Goal: Use online tool/utility: Use online tool/utility

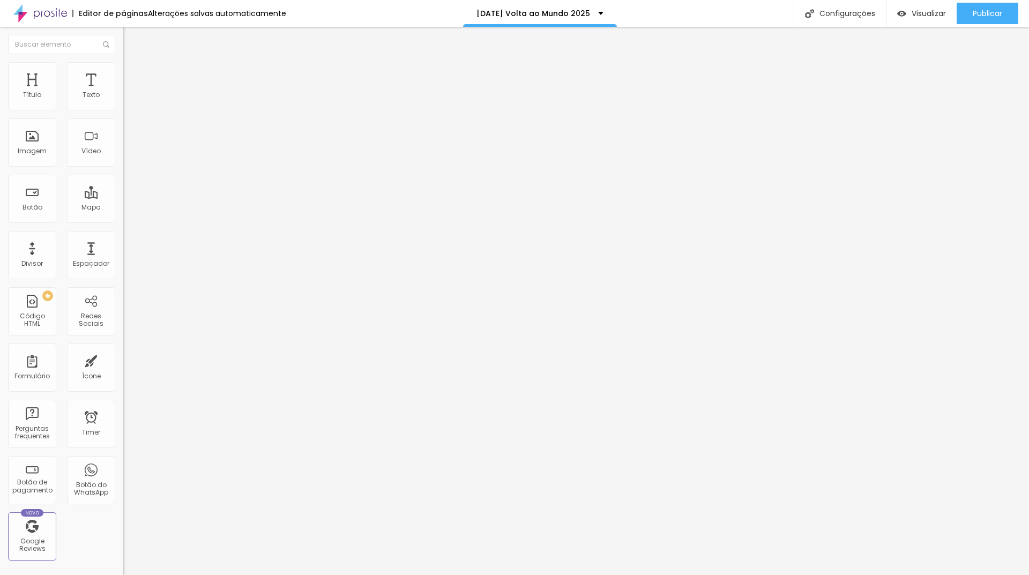
type input "1.2"
type input "1.3"
type input "1.4"
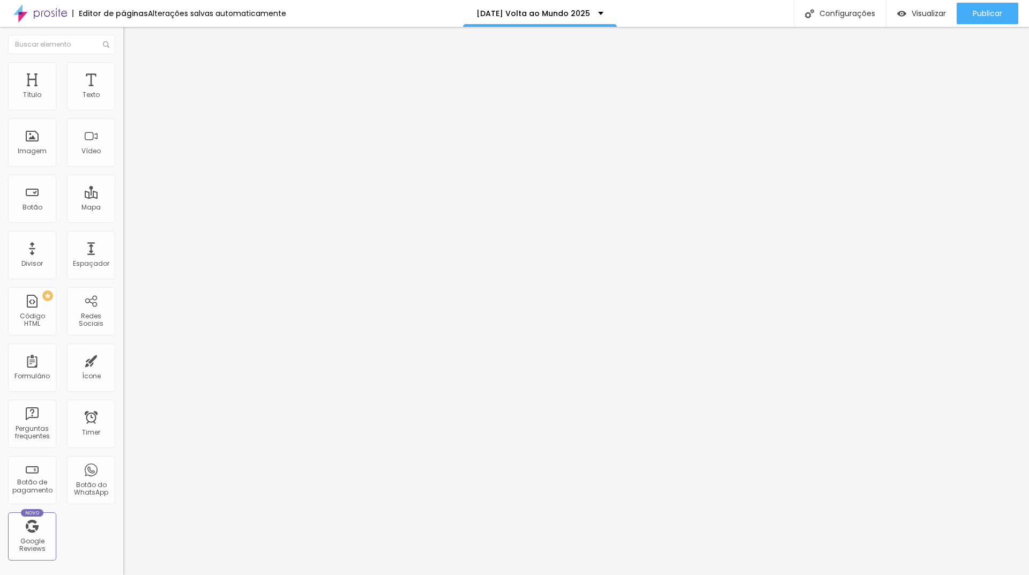
type input "1.4"
type input "1.5"
drag, startPoint x: 58, startPoint y: 147, endPoint x: 67, endPoint y: 148, distance: 8.6
type input "1.5"
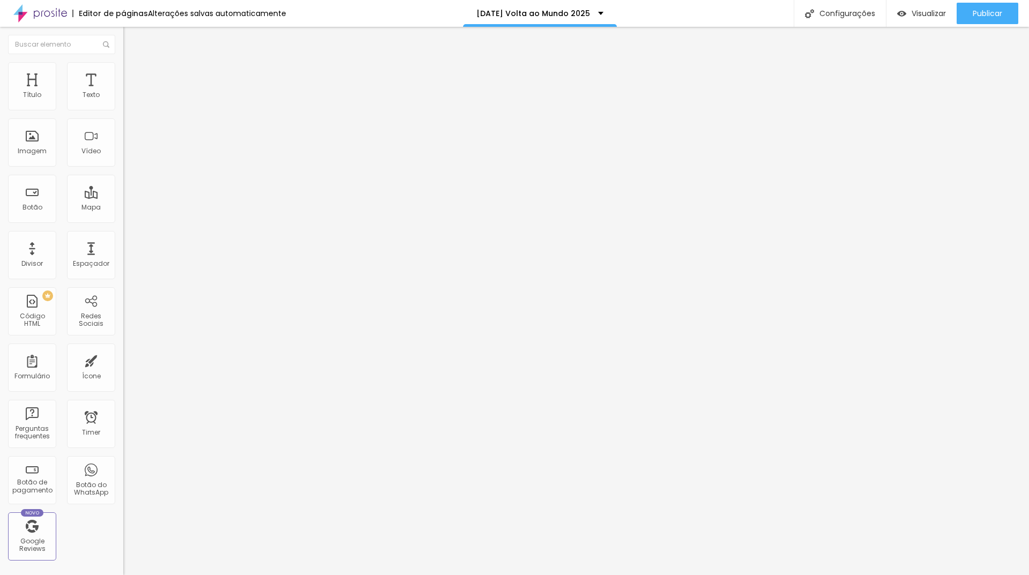
click at [123, 500] on input "range" at bounding box center [157, 504] width 69 height 9
click at [123, 101] on span "Titulo 2" at bounding box center [140, 94] width 35 height 13
click at [123, 92] on span "Titulo 1" at bounding box center [140, 84] width 35 height 15
click at [123, 110] on span "Titulo 3" at bounding box center [138, 104] width 30 height 12
type input "43"
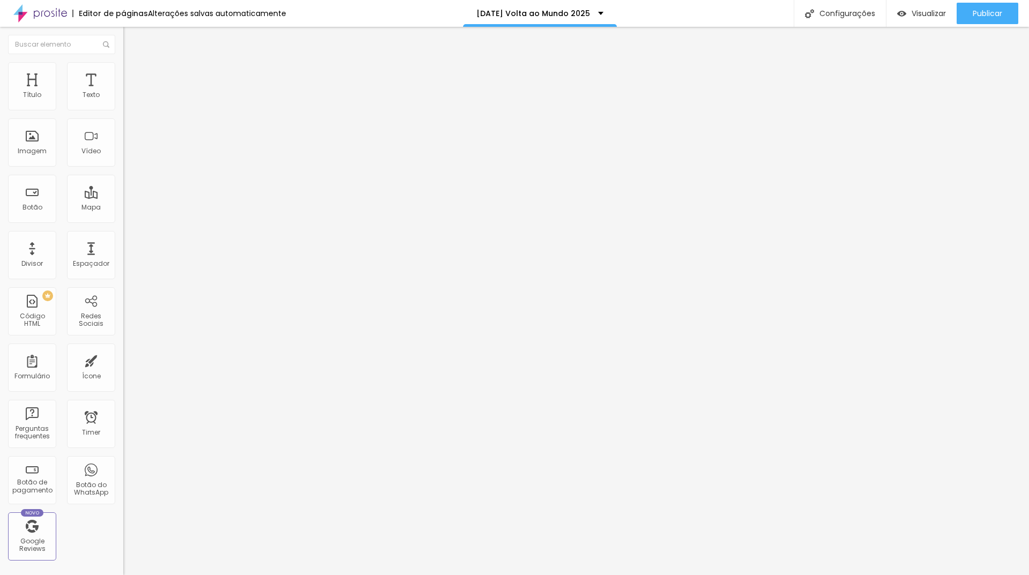
type input "43"
type input "42"
type input "41"
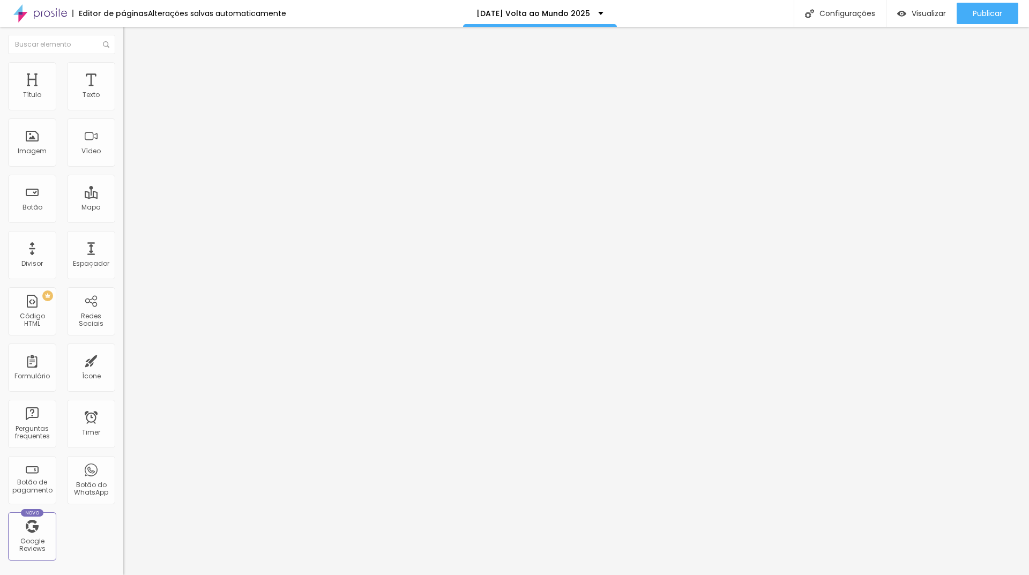
type input "40"
type input "39"
type input "38"
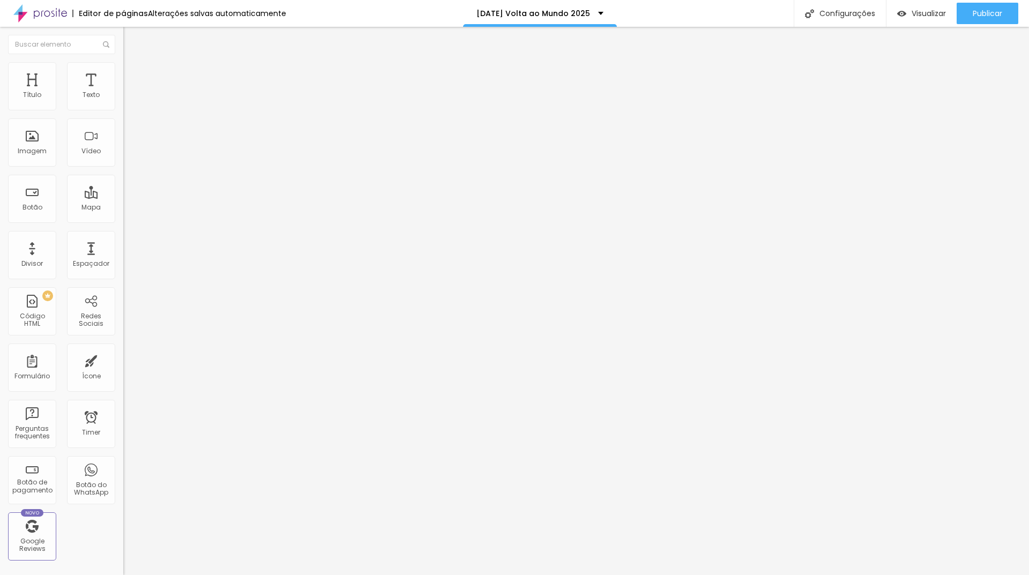
type input "38"
type input "37"
type input "36"
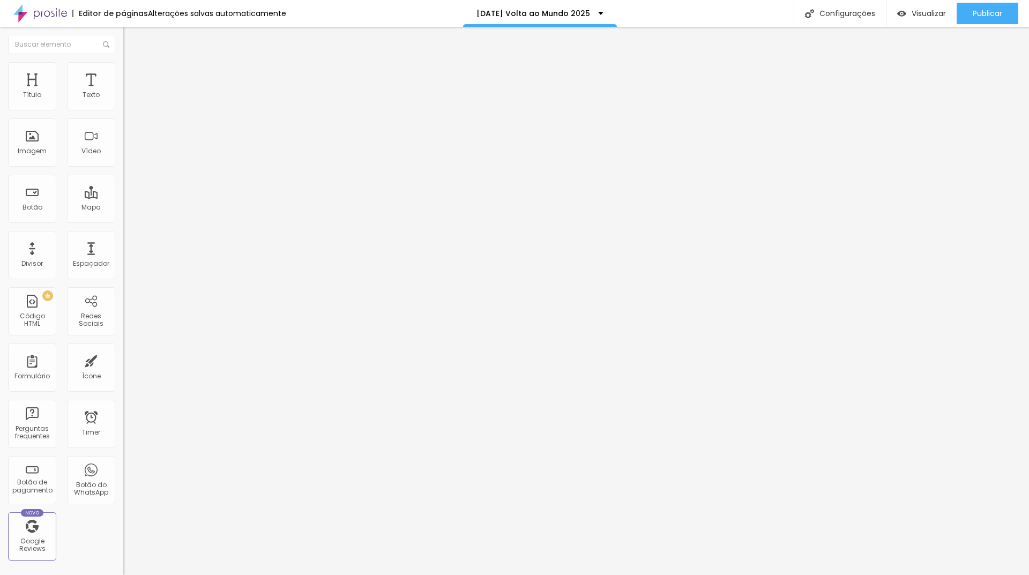
type input "35"
type input "34"
type input "33"
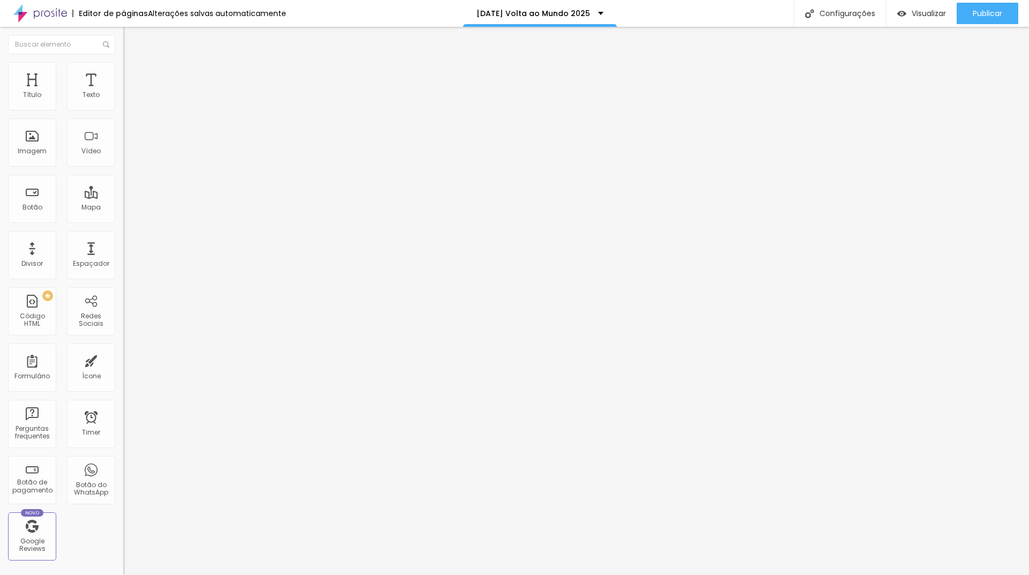
type input "33"
drag, startPoint x: 48, startPoint y: 225, endPoint x: 40, endPoint y: 224, distance: 8.1
type input "33"
click at [123, 255] on input "range" at bounding box center [157, 259] width 69 height 9
click at [123, 129] on span "Sólido" at bounding box center [133, 125] width 21 height 9
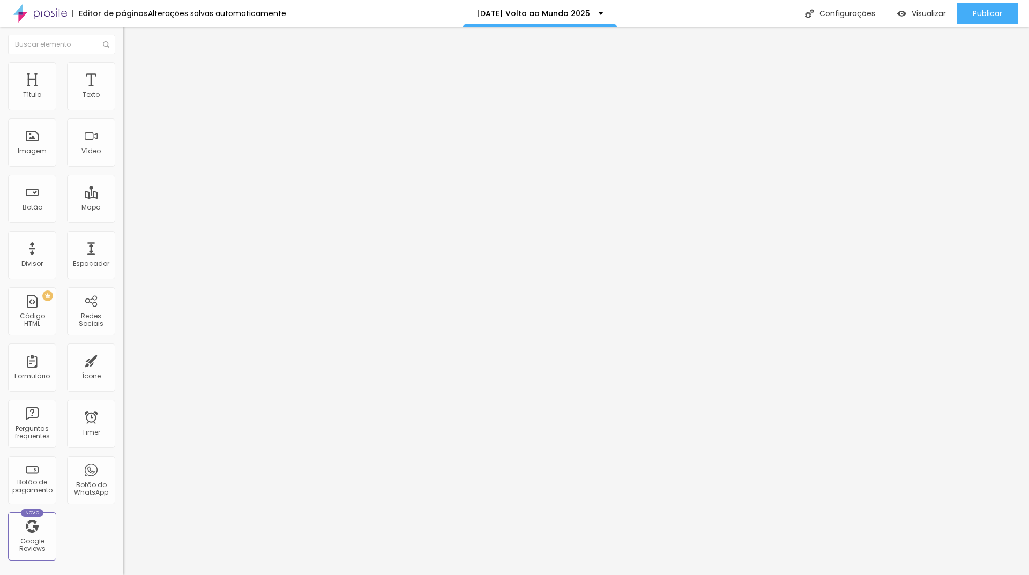
click at [123, 172] on span "Estrela" at bounding box center [133, 167] width 21 height 9
click at [123, 178] on span "Brilho" at bounding box center [132, 173] width 18 height 9
click at [123, 185] on span "Coração 1" at bounding box center [140, 180] width 34 height 9
click at [123, 149] on span "Serrilhado" at bounding box center [140, 144] width 34 height 9
click at [123, 143] on span "Pontilhado" at bounding box center [140, 137] width 35 height 9
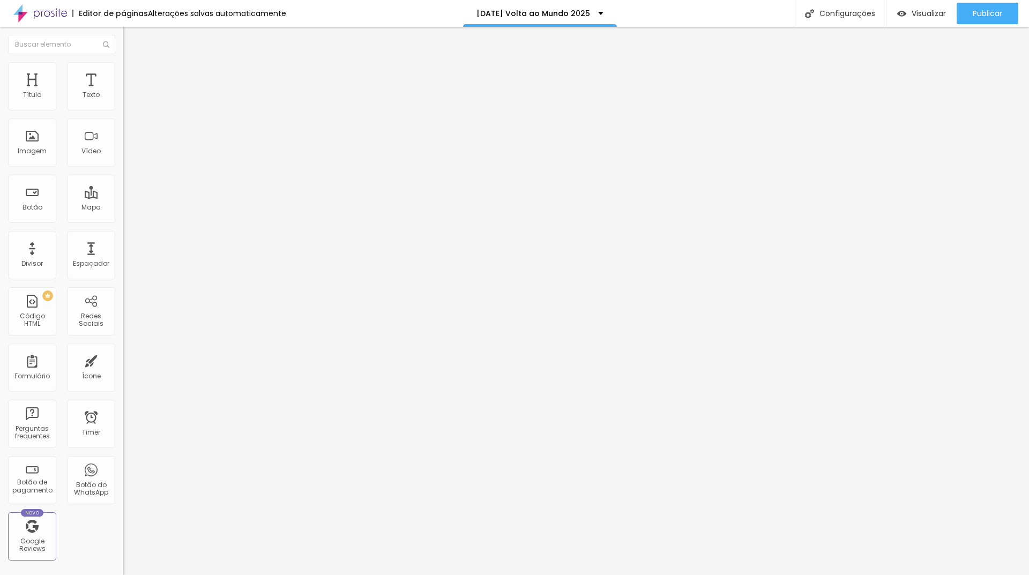
click at [123, 136] on span "Sólido" at bounding box center [133, 131] width 21 height 9
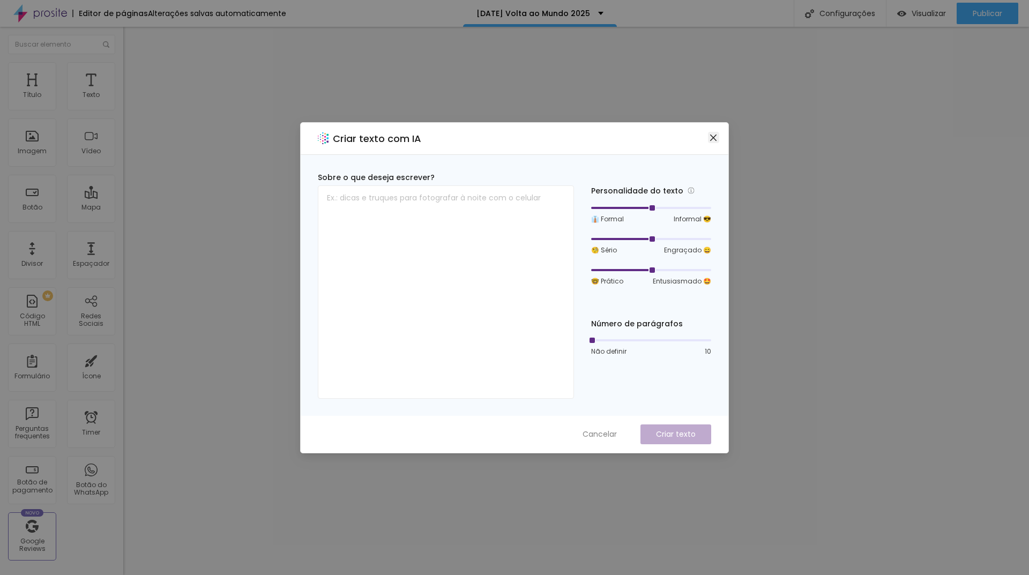
click at [713, 140] on icon "close" at bounding box center [713, 137] width 9 height 9
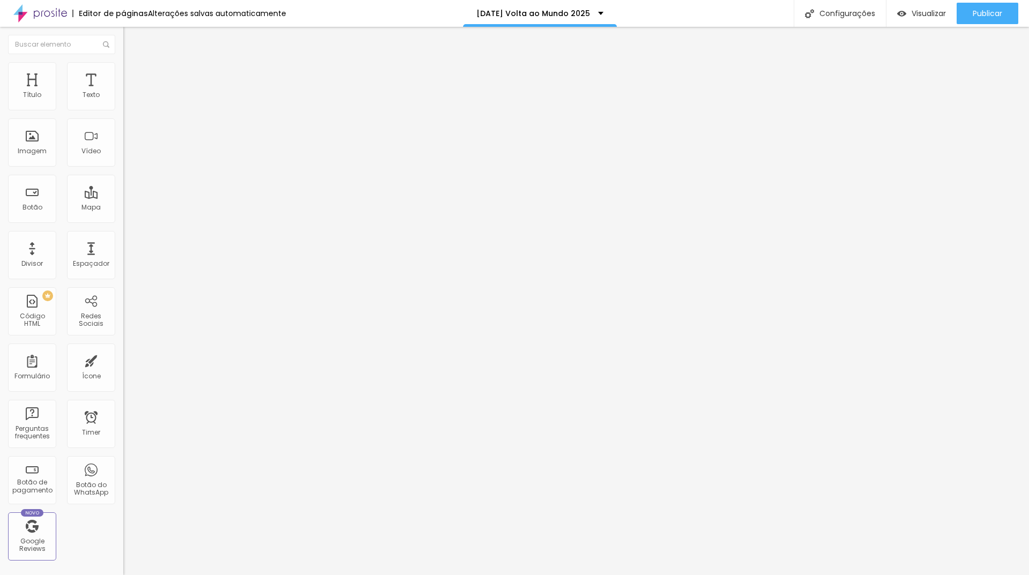
type input "46"
type input "42"
type input "41"
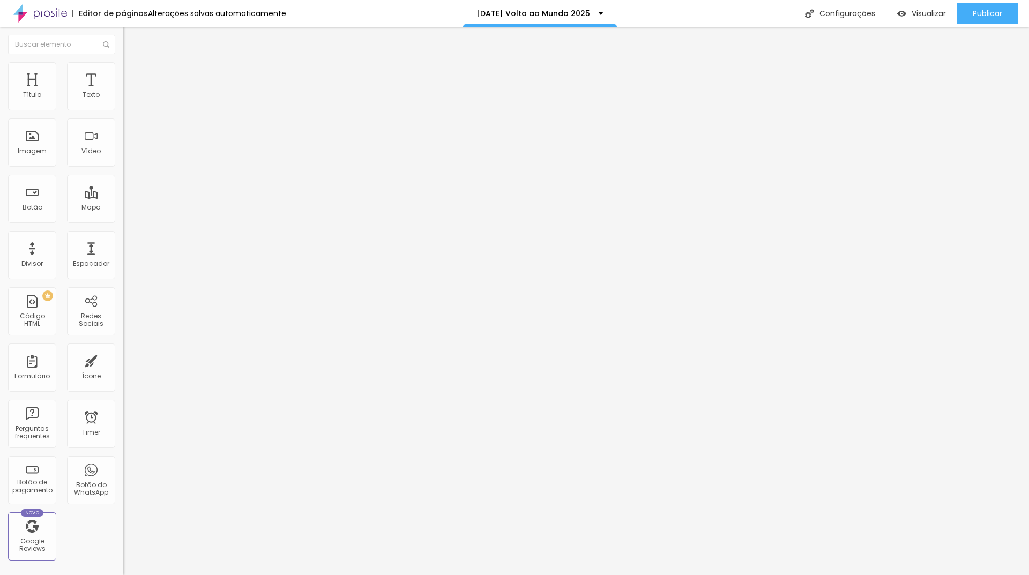
type input "41"
type input "40"
type input "39"
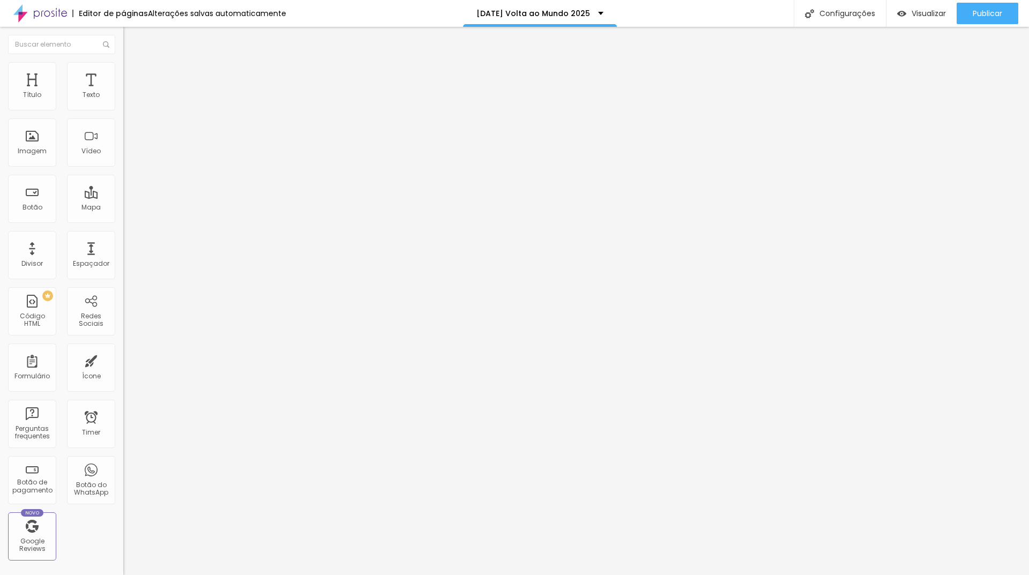
type input "38"
type input "37"
type input "36"
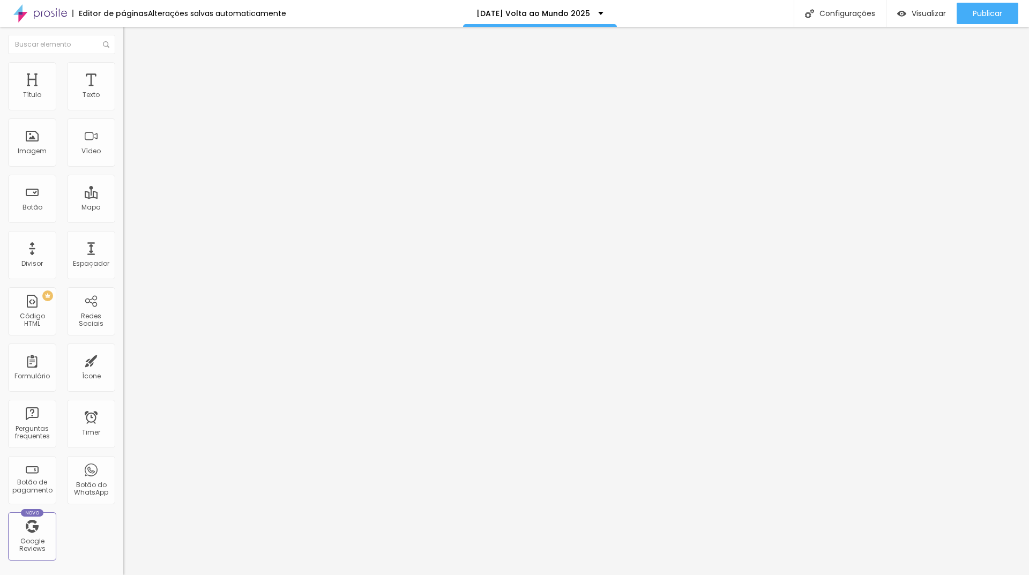
type input "36"
type input "35"
type input "34"
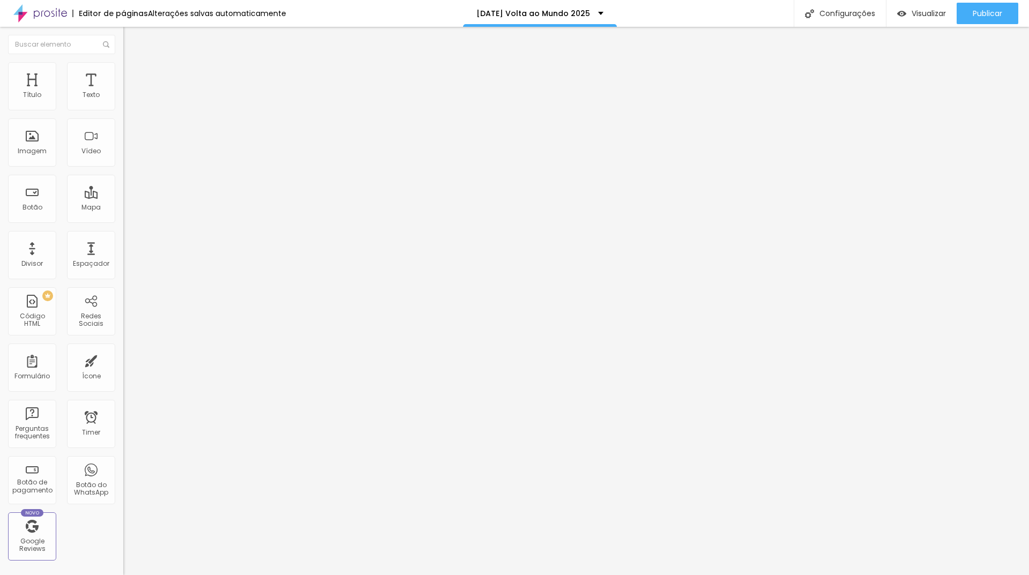
type input "33"
type input "32"
type input "31"
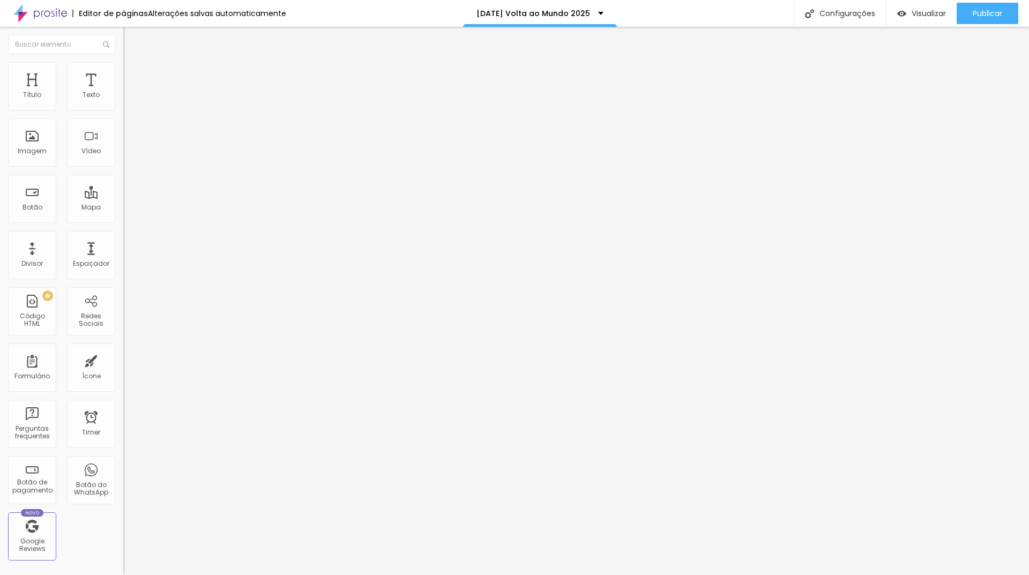
type input "31"
type input "30"
type input "29"
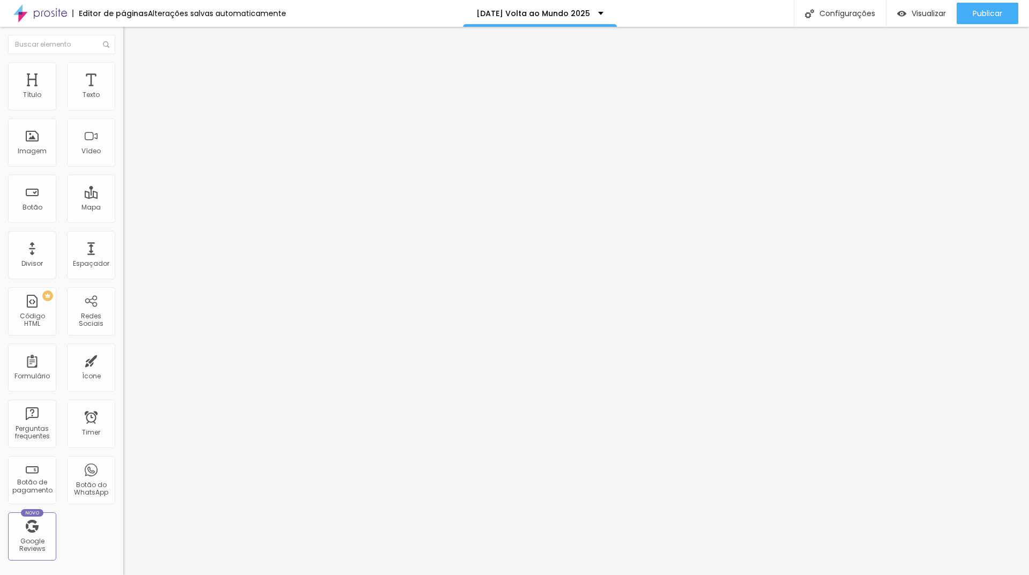
type input "28"
type input "27"
type input "26"
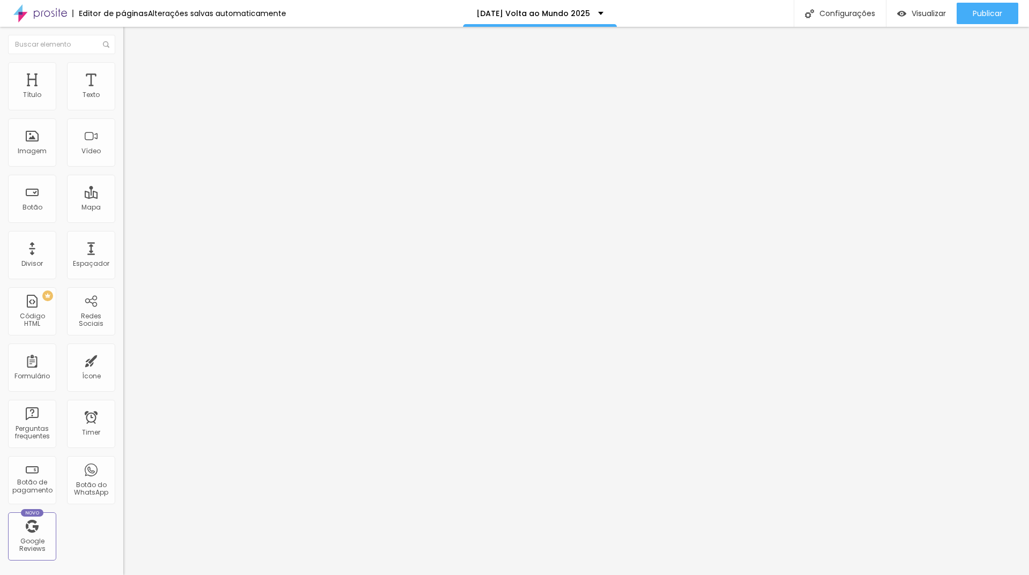
type input "26"
type input "25"
type input "26"
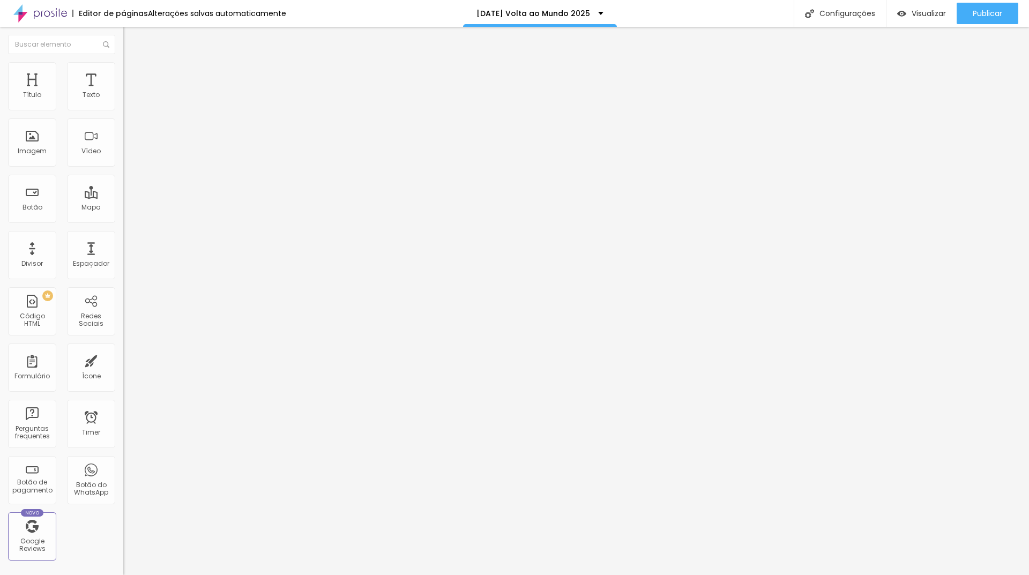
type input "27"
type input "28"
type input "29"
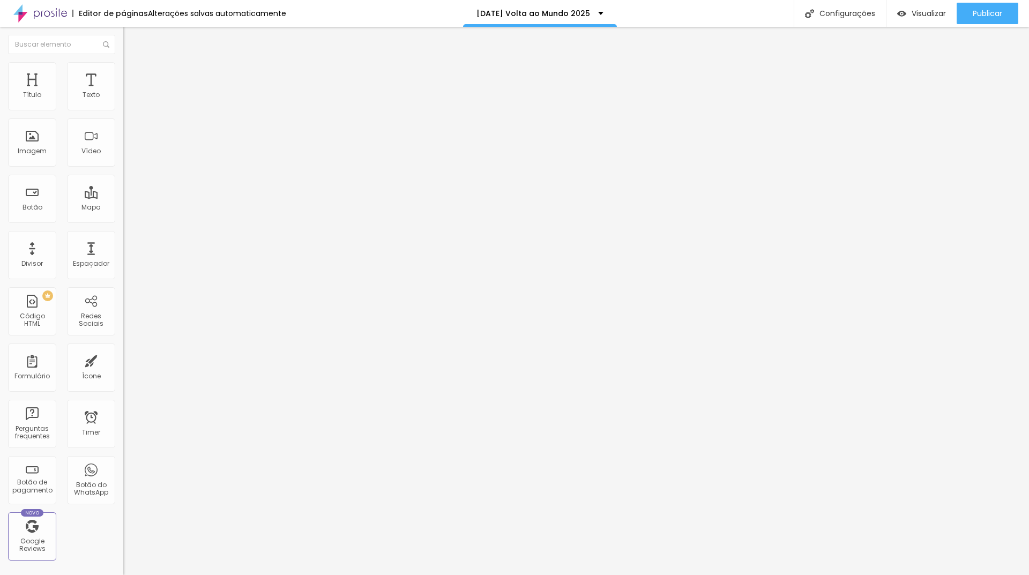
type input "29"
type input "28"
type input "27"
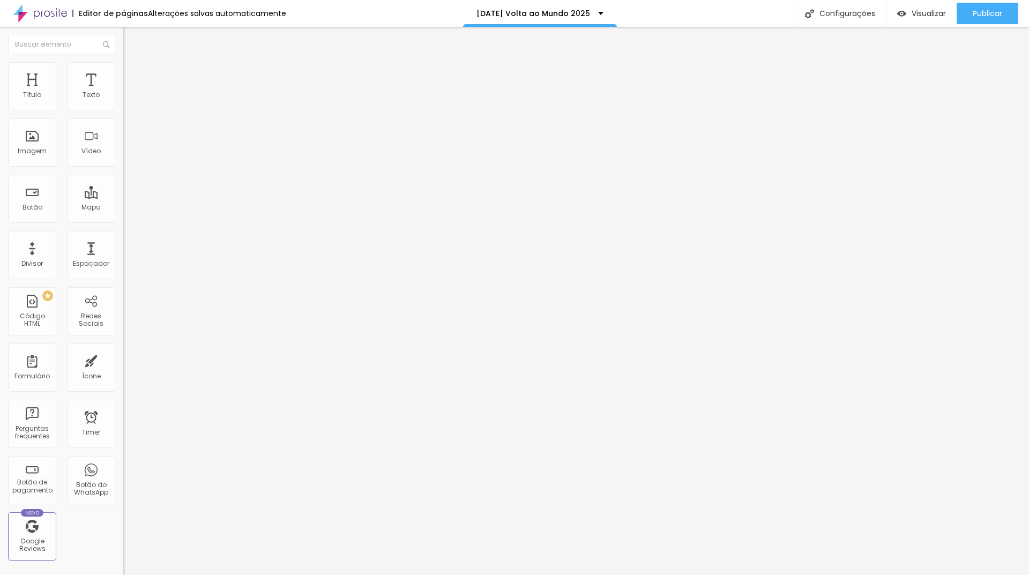
drag, startPoint x: 49, startPoint y: 227, endPoint x: 35, endPoint y: 222, distance: 15.1
type input "27"
click at [123, 253] on input "range" at bounding box center [157, 257] width 69 height 9
type input "31"
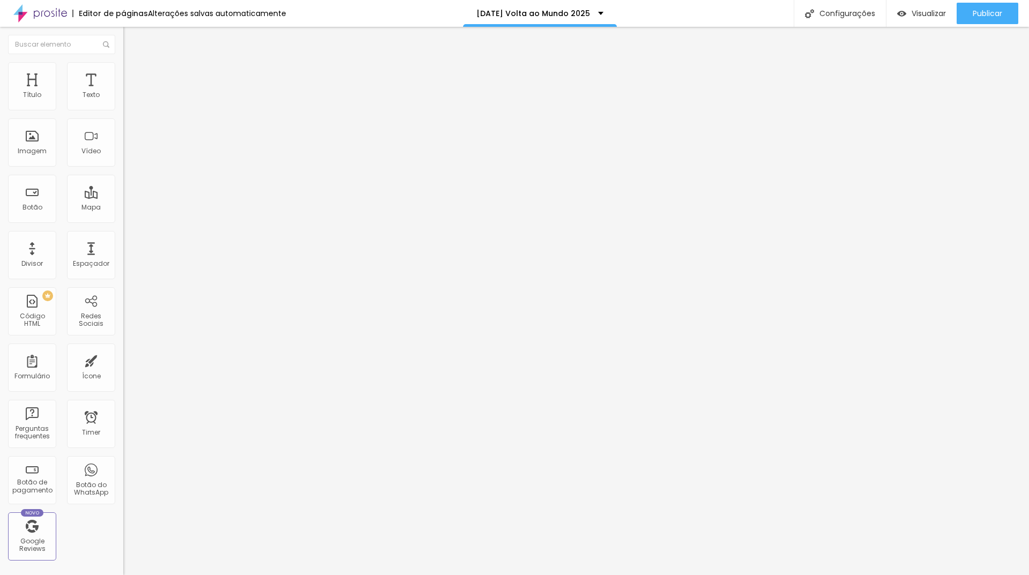
type input "30"
type input "29"
type input "28"
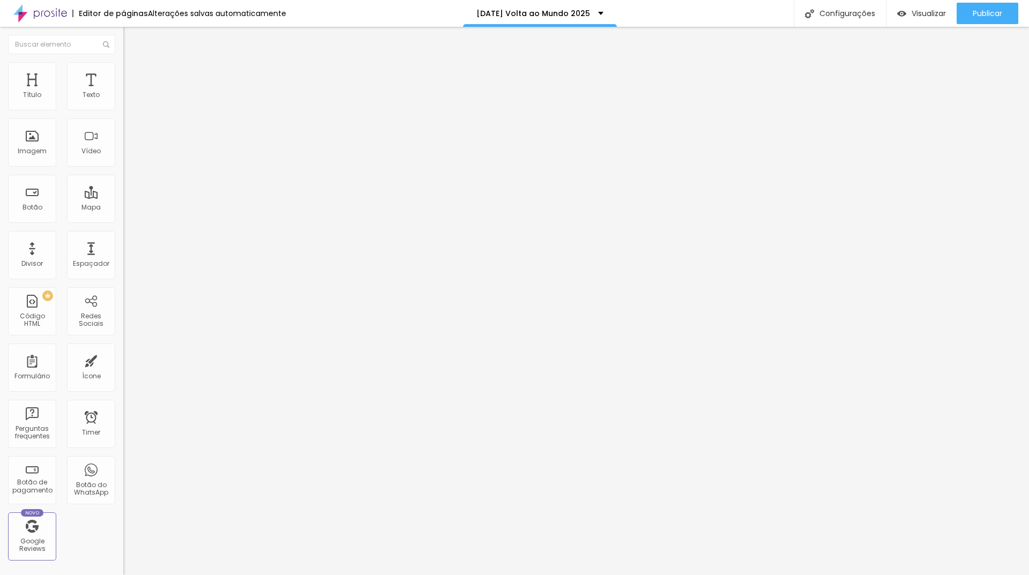
type input "28"
type input "27"
type input "26"
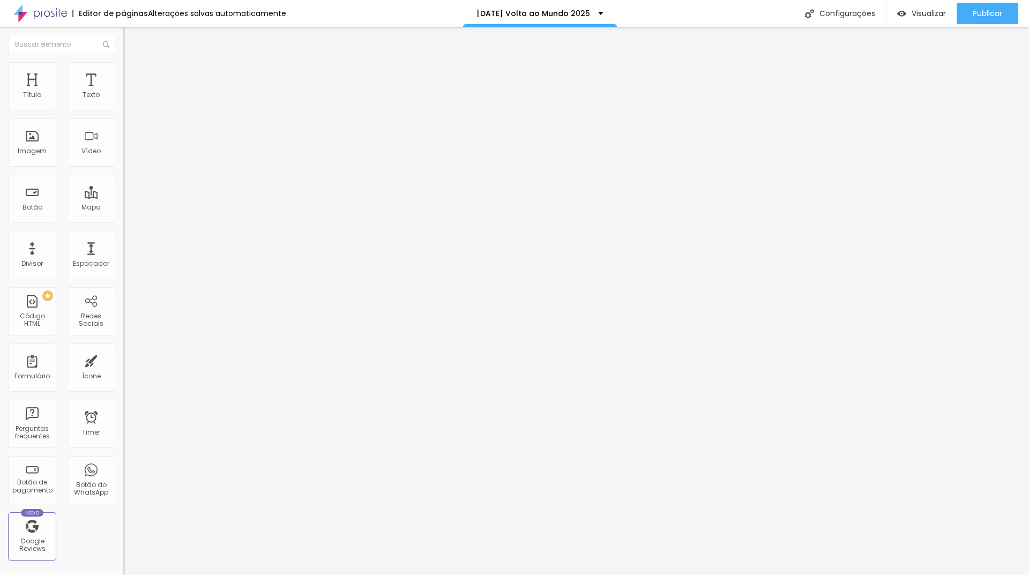
type input "25"
drag, startPoint x: 39, startPoint y: 226, endPoint x: 33, endPoint y: 226, distance: 5.9
type input "25"
click at [123, 255] on input "range" at bounding box center [157, 259] width 69 height 9
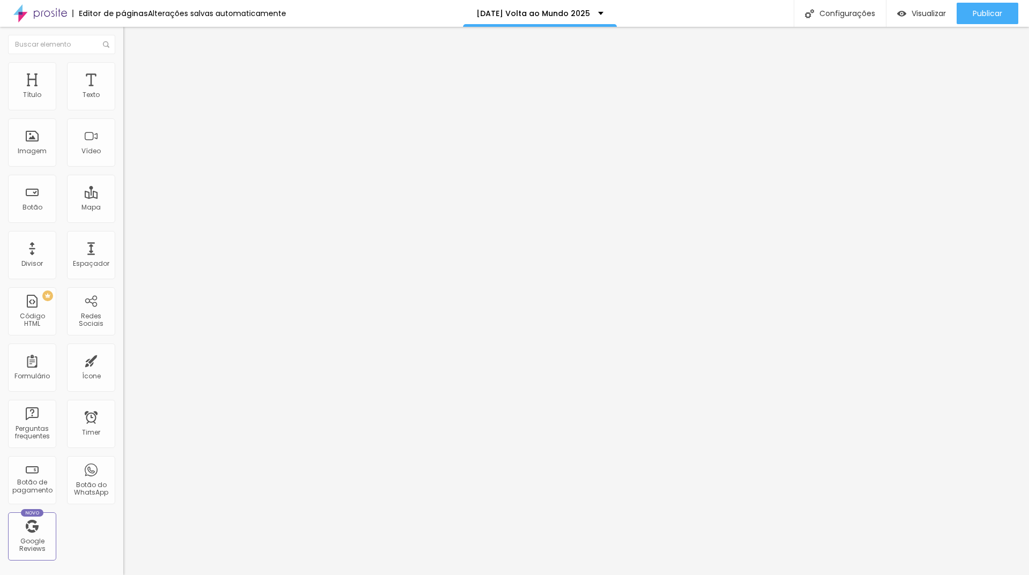
type input "35"
type input "33"
type input "32"
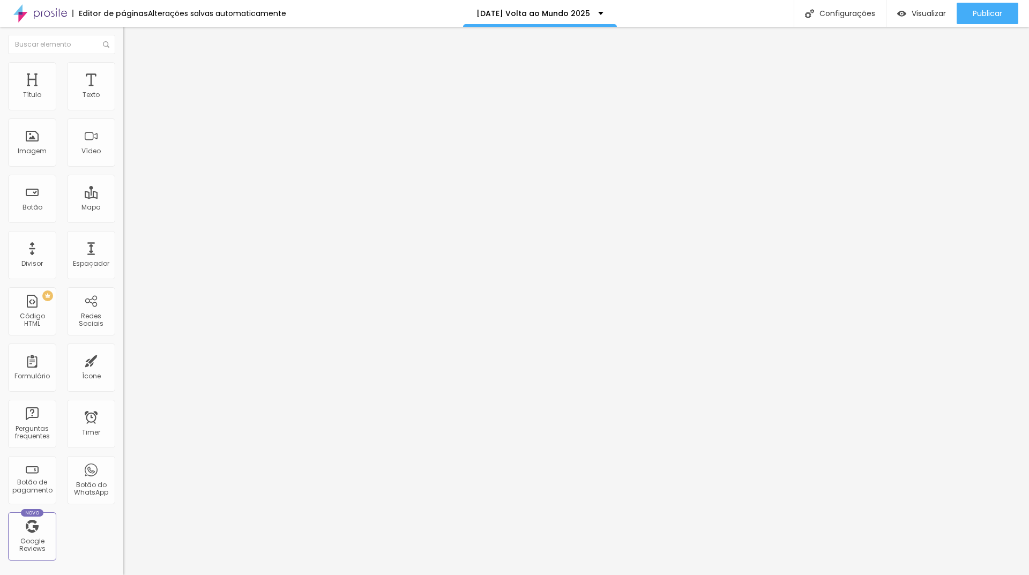
type input "32"
type input "31"
type input "30"
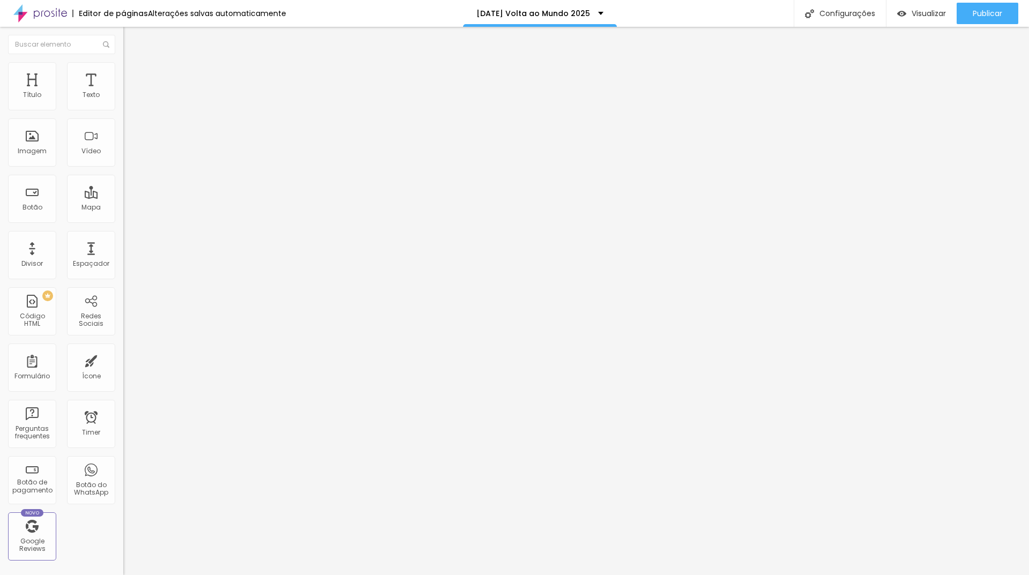
type input "29"
type input "28"
type input "27"
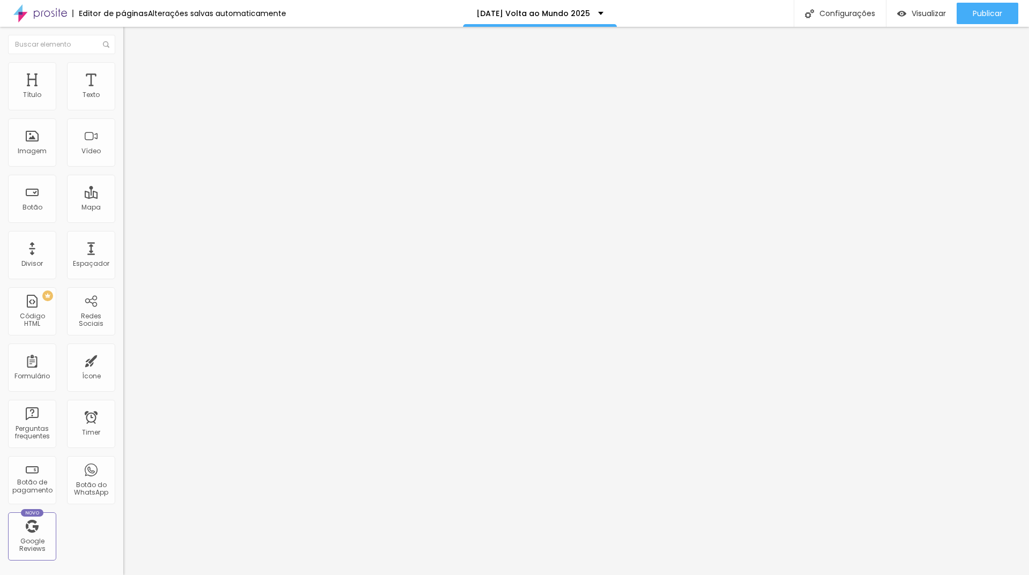
type input "27"
type input "26"
drag, startPoint x: 43, startPoint y: 225, endPoint x: 34, endPoint y: 223, distance: 9.2
type input "26"
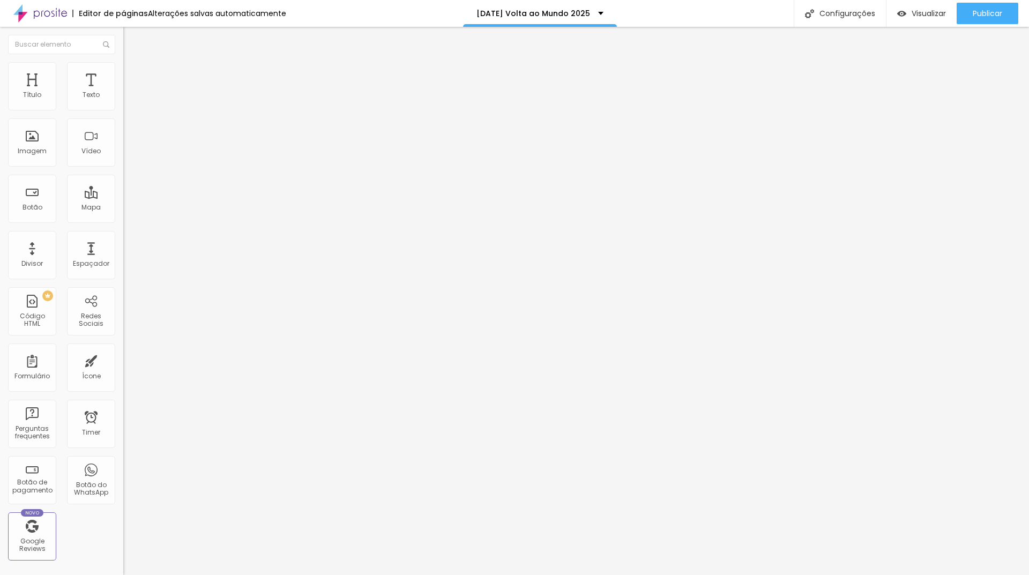
click at [123, 253] on input "range" at bounding box center [157, 257] width 69 height 9
type input "24"
type input "25"
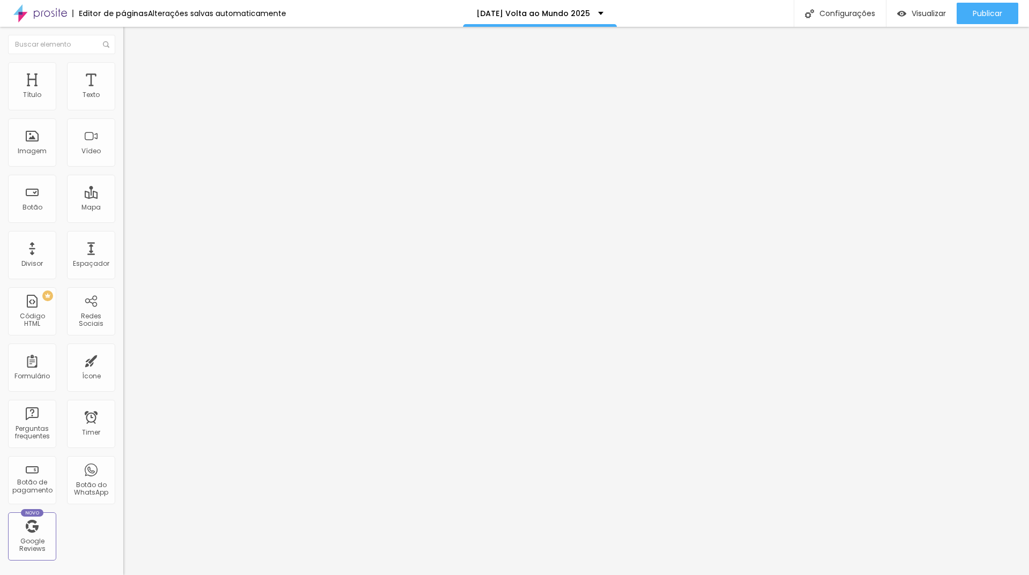
type input "26"
type input "27"
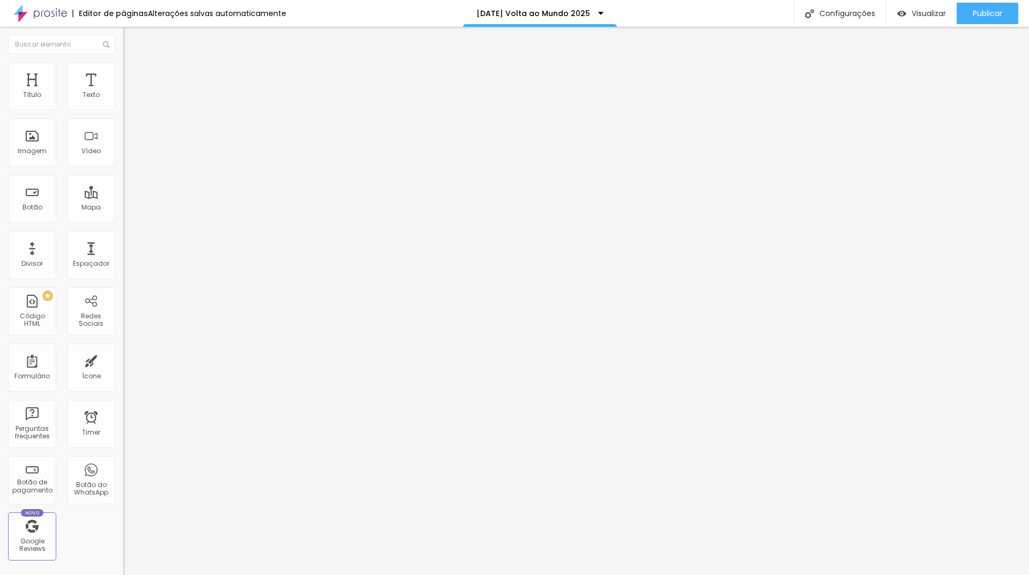
click at [123, 255] on input "range" at bounding box center [157, 259] width 69 height 9
type input "36"
type input "35"
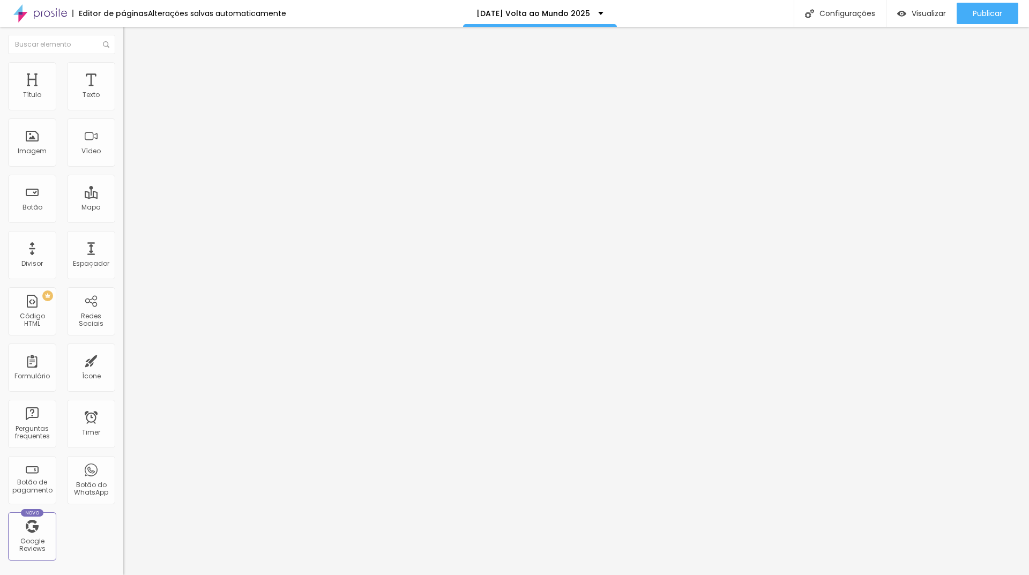
type input "33"
type input "32"
type input "31"
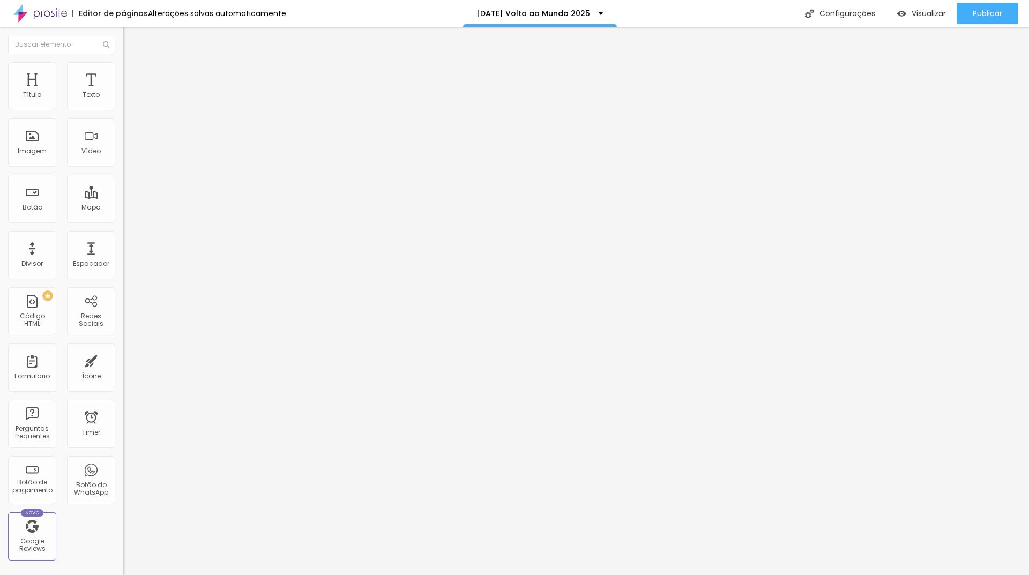
type input "31"
type input "32"
type input "33"
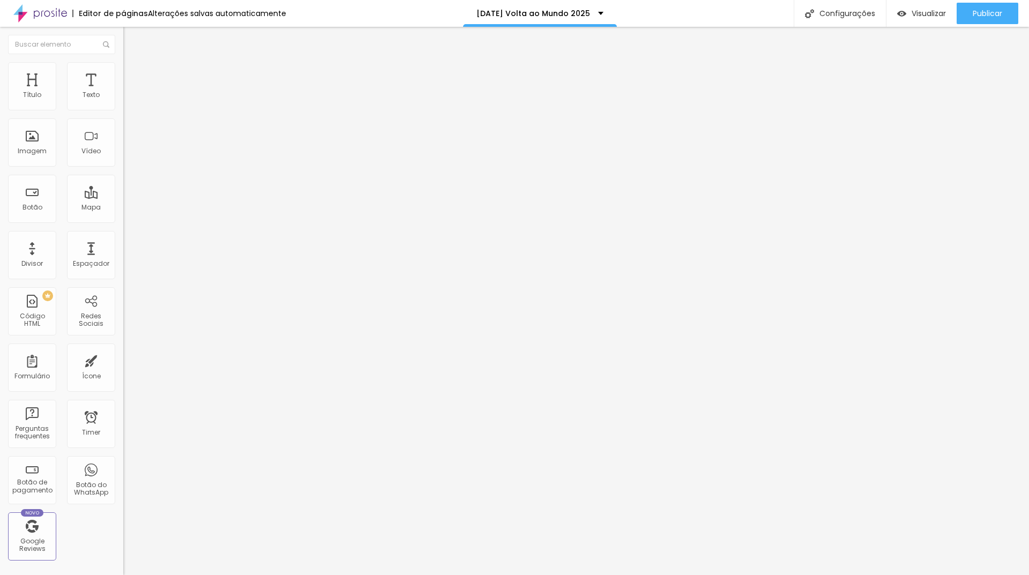
type input "34"
type input "35"
type input "36"
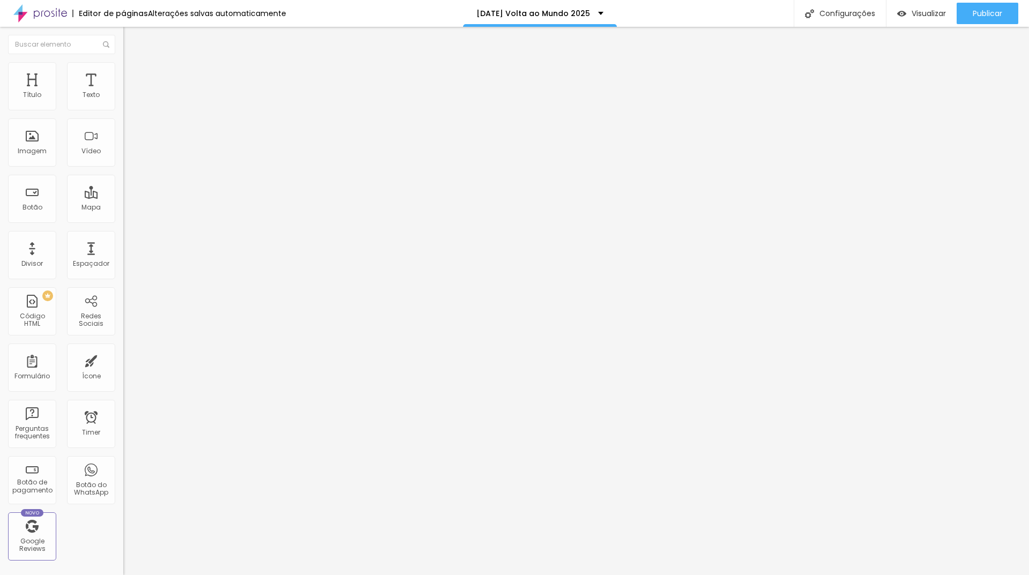
type input "36"
type input "37"
type input "38"
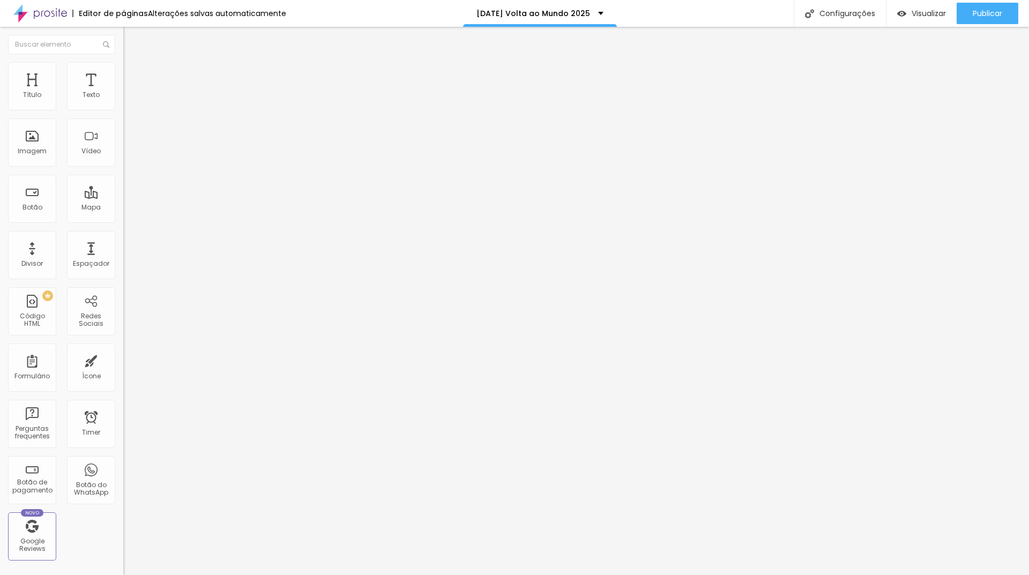
type input "38"
click at [123, 257] on input "range" at bounding box center [157, 261] width 69 height 9
